Goal: Task Accomplishment & Management: Manage account settings

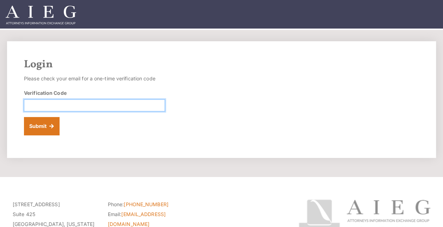
click at [120, 104] on input "Verification Code" at bounding box center [94, 105] width 141 height 12
type input "616955"
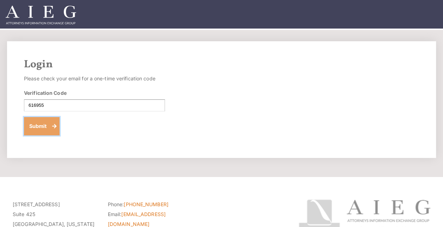
click at [49, 122] on button "Submit" at bounding box center [42, 126] width 36 height 18
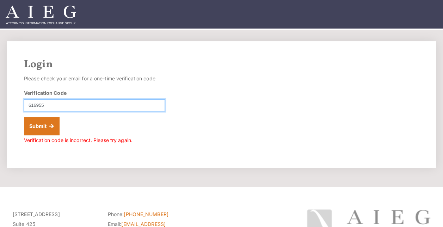
click at [61, 106] on input "616955" at bounding box center [94, 105] width 141 height 12
type input "616995"
click at [24, 117] on button "Submit" at bounding box center [42, 126] width 36 height 18
